Goal: Consume media (video, audio)

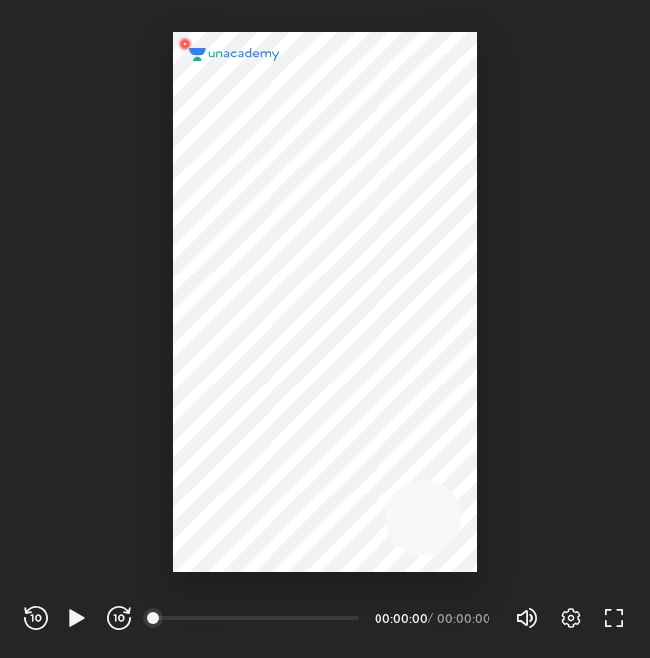
scroll to position [658, 650]
click at [89, 621] on div "REWIND (J) PLAY (K) FORWARD (L)" at bounding box center [77, 619] width 107 height 24
click at [73, 621] on icon "button" at bounding box center [76, 618] width 15 height 17
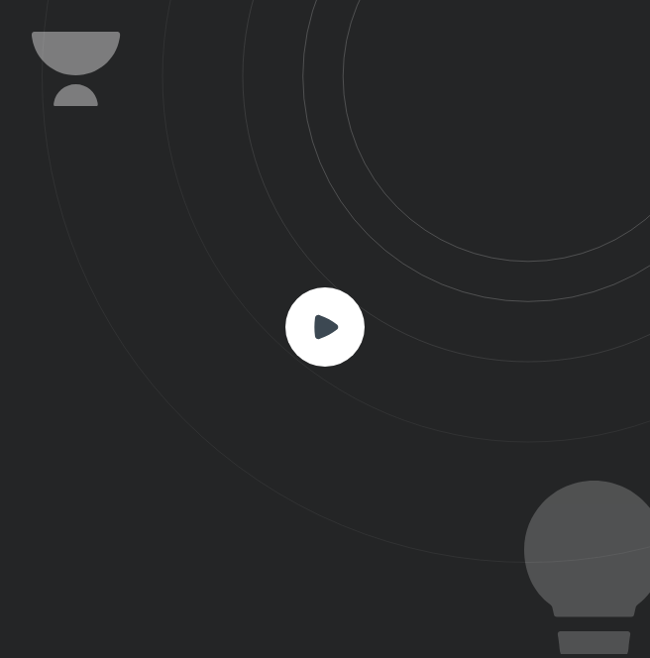
click at [338, 315] on rect at bounding box center [324, 326] width 79 height 79
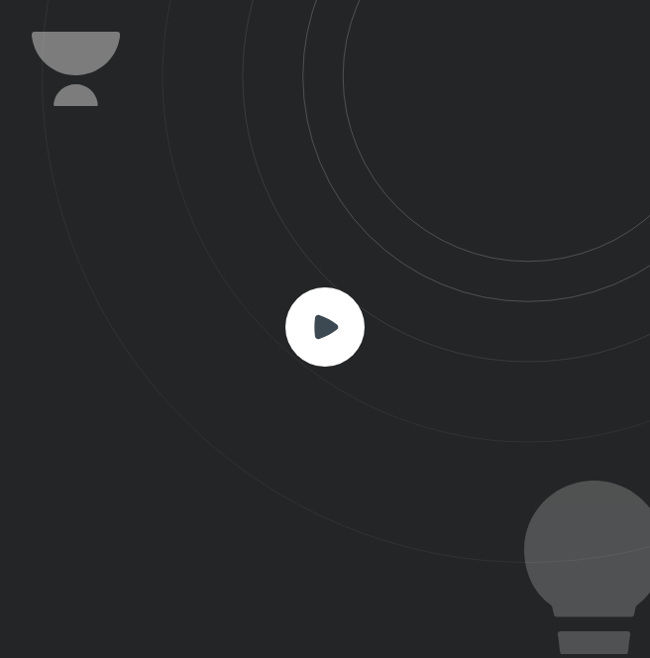
click at [338, 315] on rect at bounding box center [324, 326] width 79 height 79
drag, startPoint x: 339, startPoint y: 315, endPoint x: 341, endPoint y: 334, distance: 18.9
click at [341, 334] on rect at bounding box center [324, 326] width 79 height 79
click at [340, 332] on rect at bounding box center [324, 326] width 79 height 79
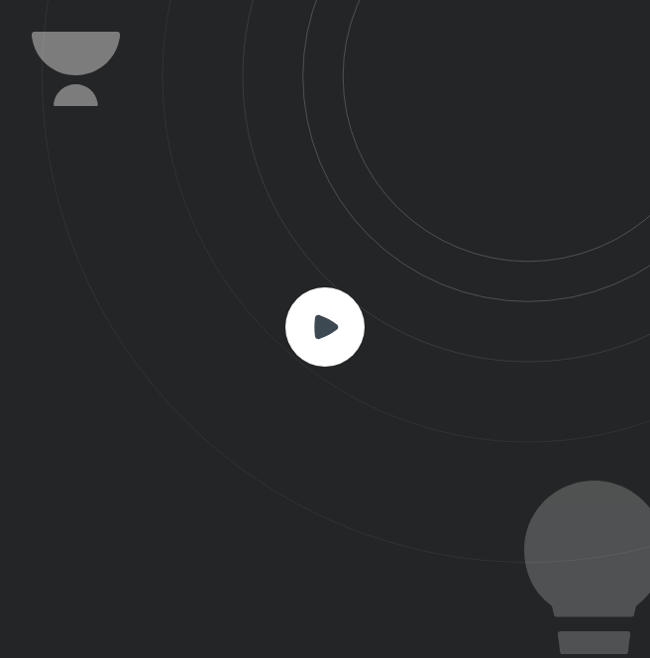
click at [340, 332] on rect at bounding box center [324, 326] width 79 height 79
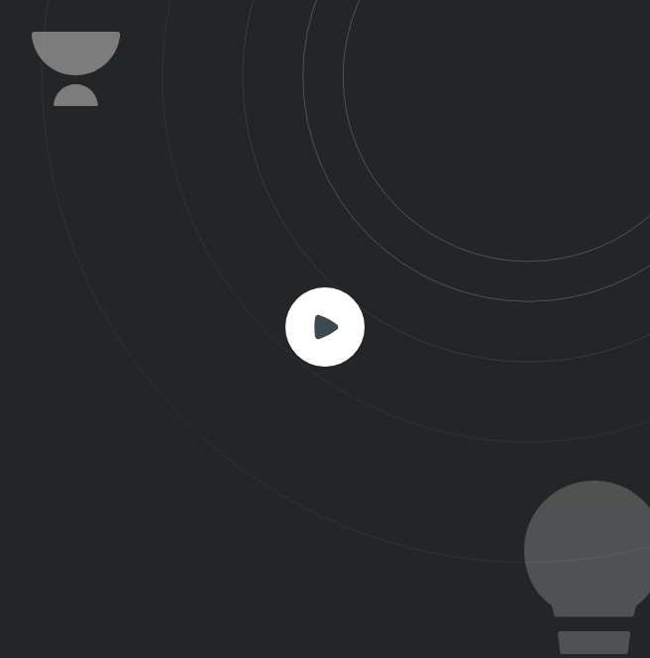
click at [340, 332] on rect at bounding box center [324, 326] width 79 height 79
